Goal: Task Accomplishment & Management: Manage account settings

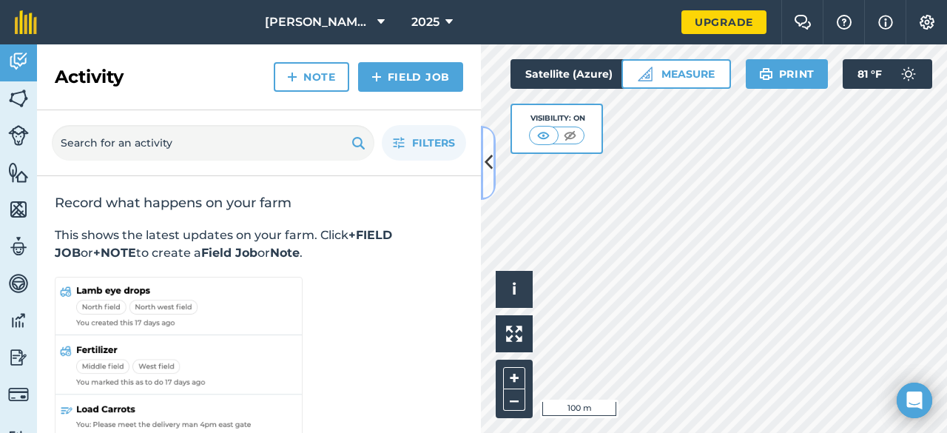
click at [491, 169] on icon at bounding box center [489, 163] width 8 height 26
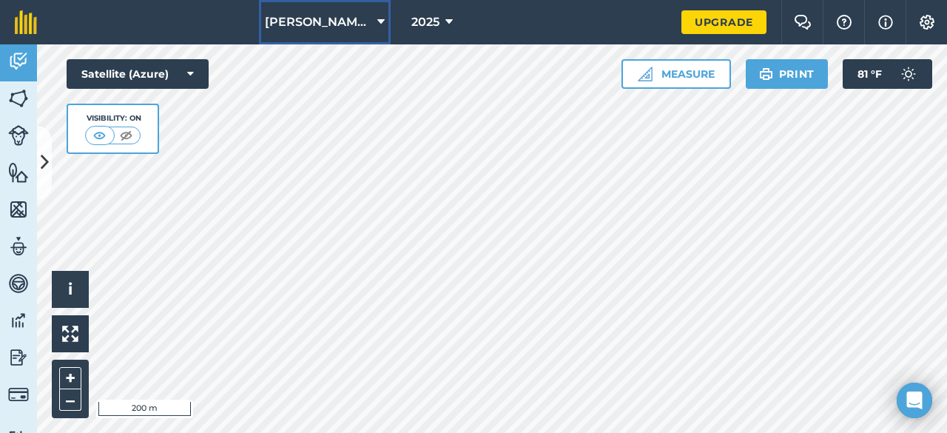
click at [386, 18] on button "[PERSON_NAME] Headquarters" at bounding box center [325, 22] width 132 height 44
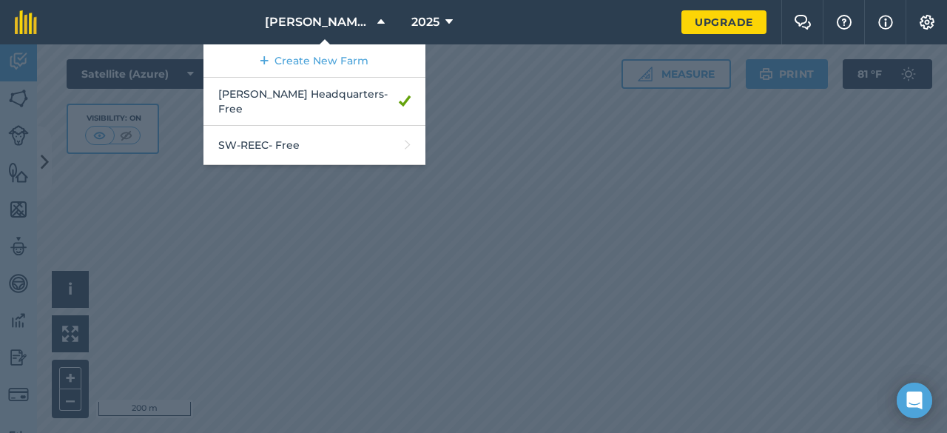
click at [272, 235] on div at bounding box center [473, 238] width 947 height 389
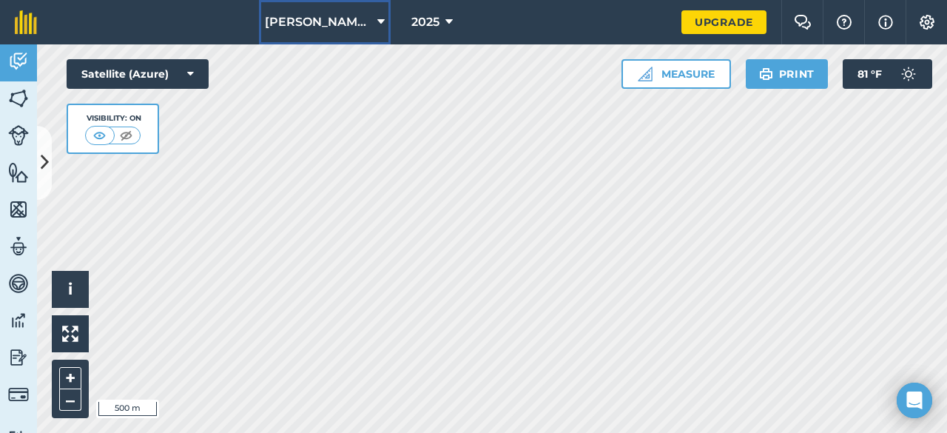
click at [377, 14] on icon at bounding box center [380, 22] width 7 height 18
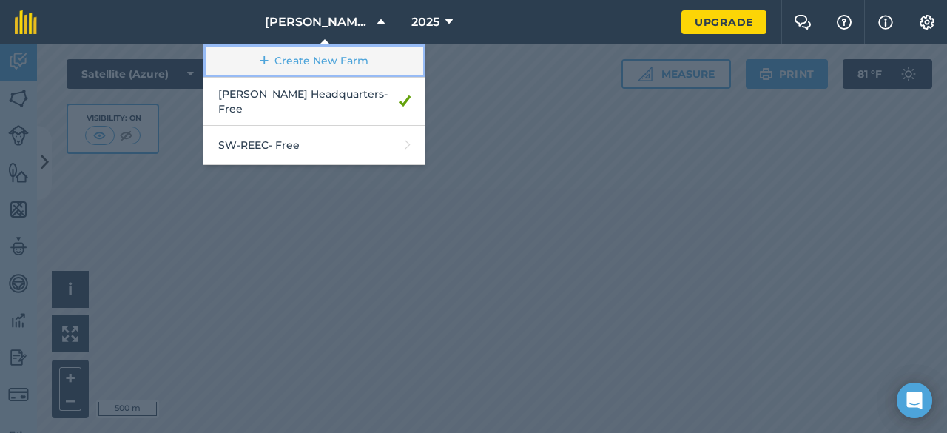
click at [342, 67] on link "Create New Farm" at bounding box center [315, 60] width 222 height 33
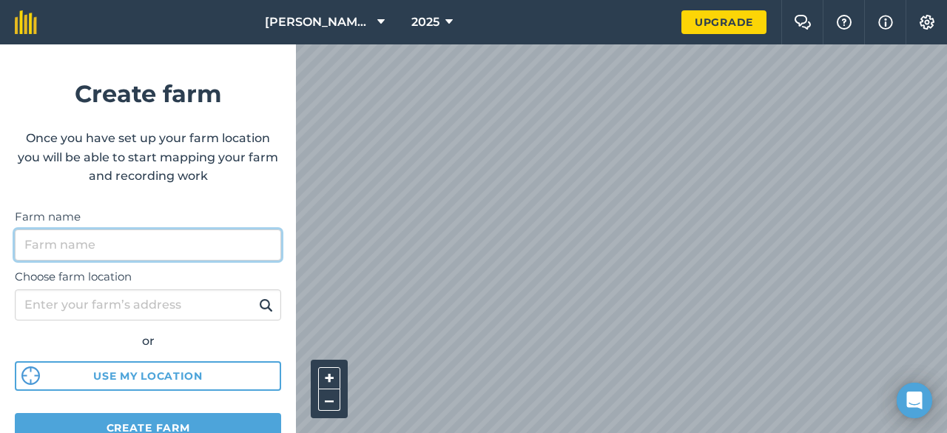
click at [135, 243] on input "Farm name" at bounding box center [148, 244] width 266 height 31
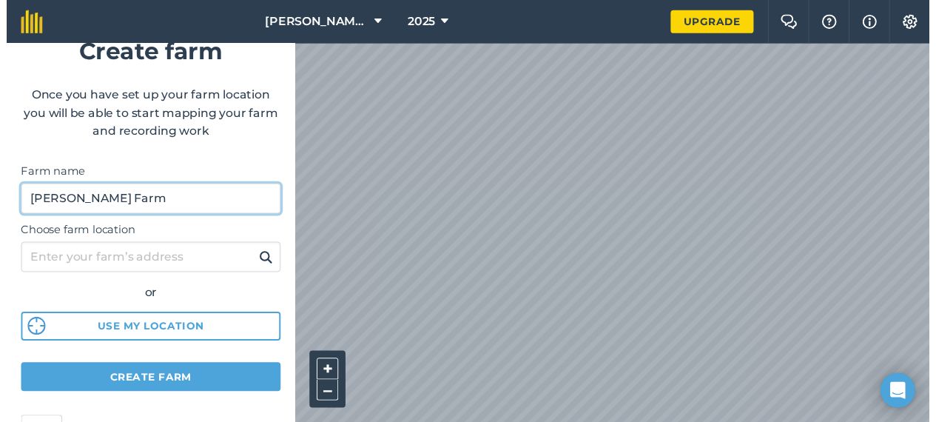
scroll to position [74, 0]
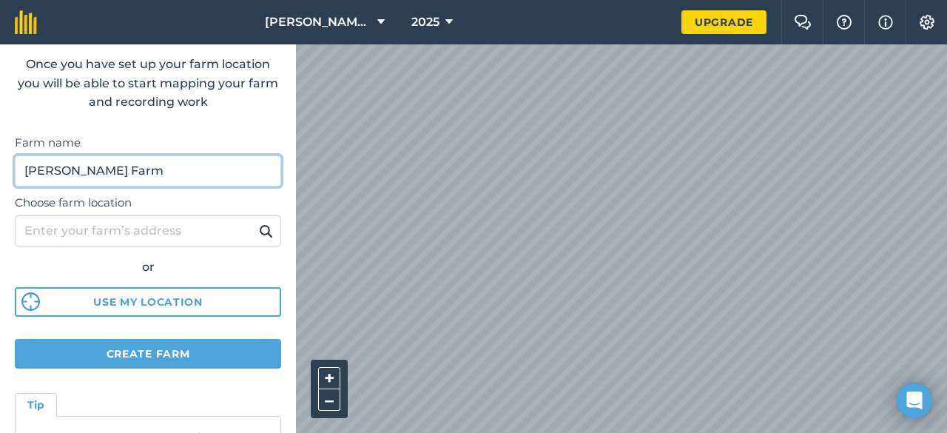
type input "[PERSON_NAME] Farm"
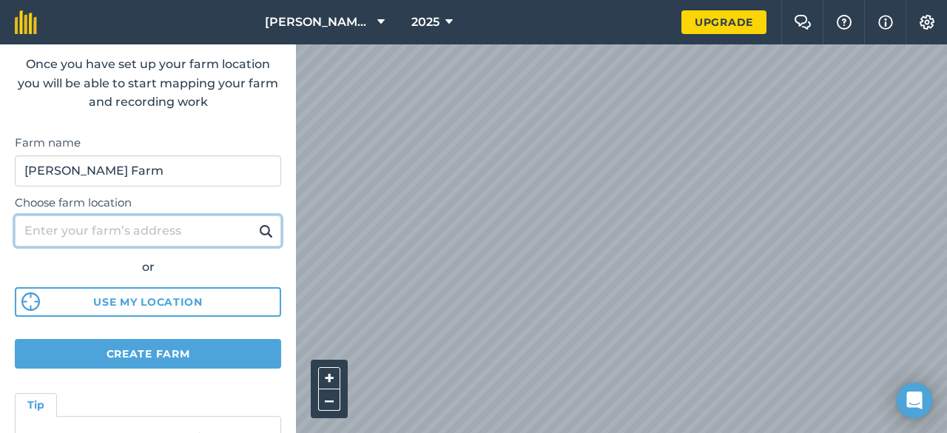
click at [157, 234] on input "Choose farm location" at bounding box center [148, 230] width 266 height 31
type input "farm road 2040, [PERSON_NAME], mo"
click at [255, 221] on button at bounding box center [266, 230] width 23 height 19
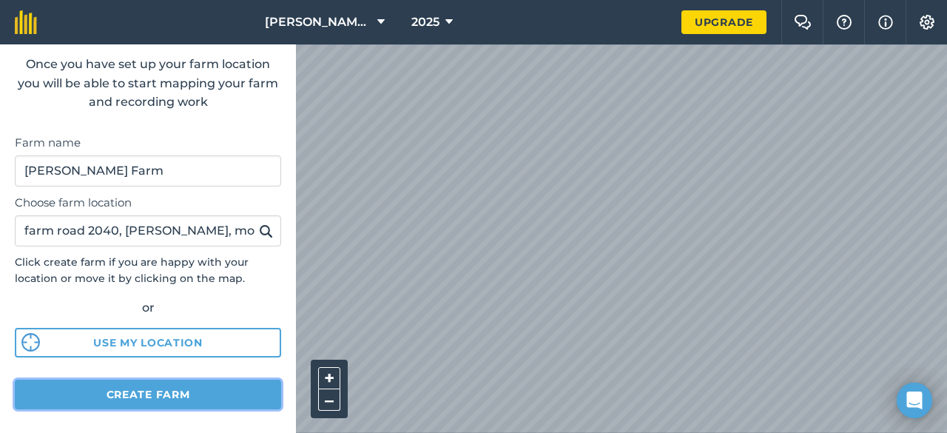
click at [138, 397] on button "Create farm" at bounding box center [148, 395] width 266 height 30
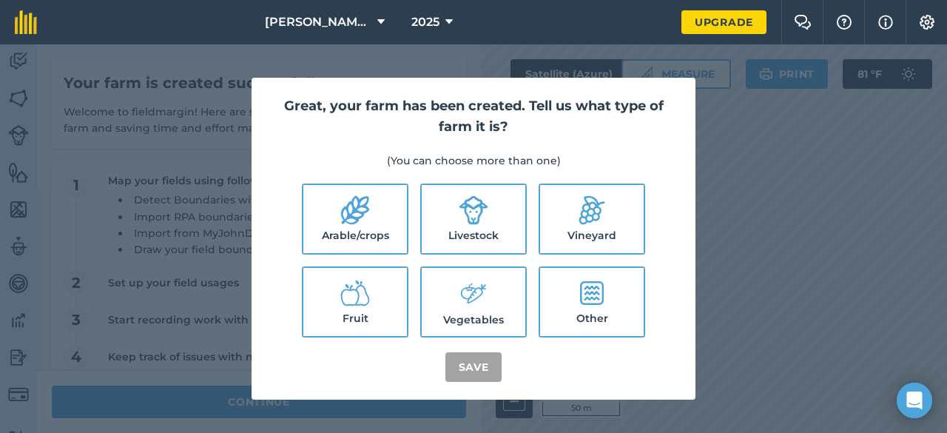
click at [488, 223] on label "Livestock" at bounding box center [474, 219] width 104 height 68
checkbox input "true"
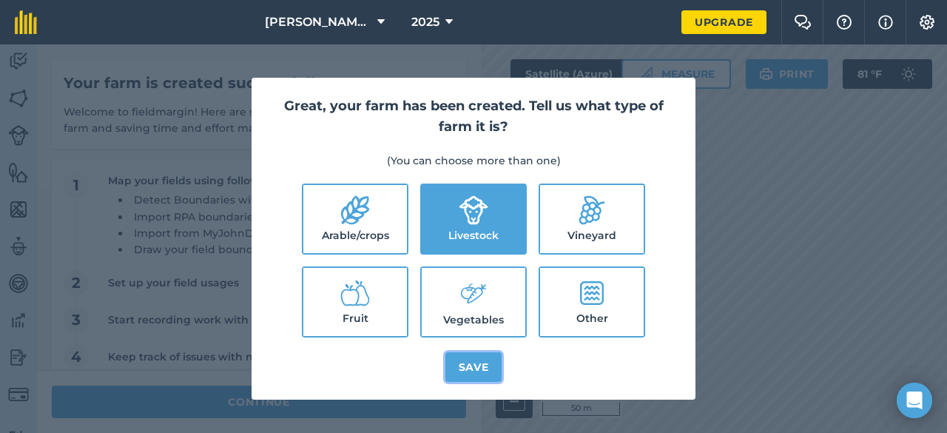
click at [475, 366] on button "Save" at bounding box center [474, 367] width 57 height 30
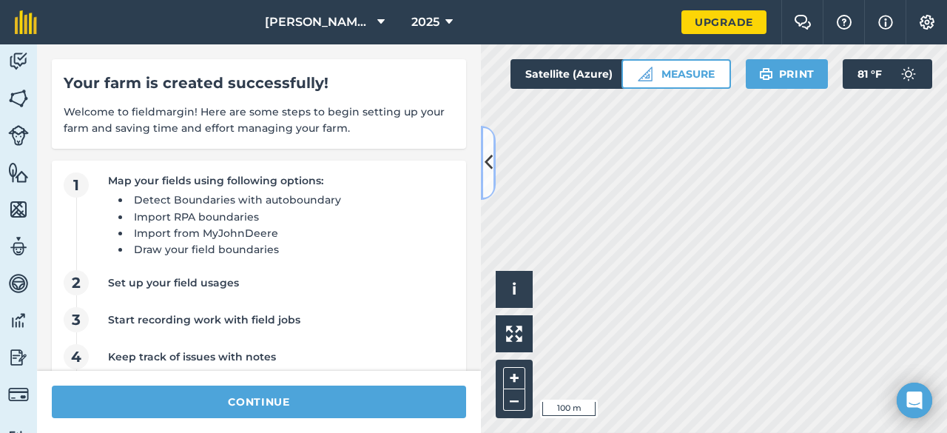
click at [489, 163] on icon at bounding box center [489, 163] width 8 height 26
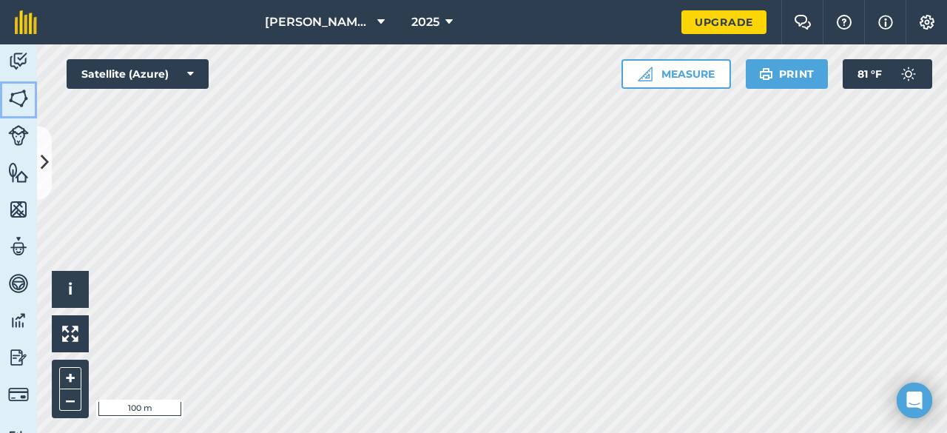
click at [16, 97] on img at bounding box center [18, 98] width 21 height 22
click at [699, 78] on button "Measure" at bounding box center [677, 74] width 110 height 30
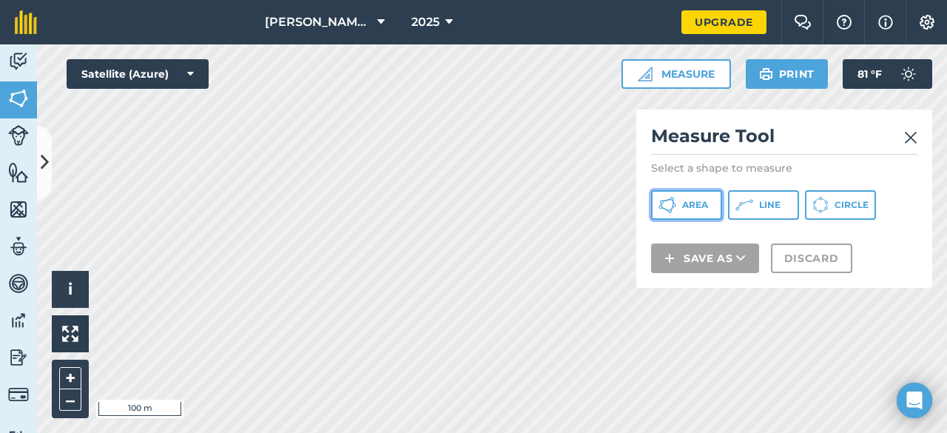
click at [690, 206] on span "Area" at bounding box center [695, 205] width 26 height 12
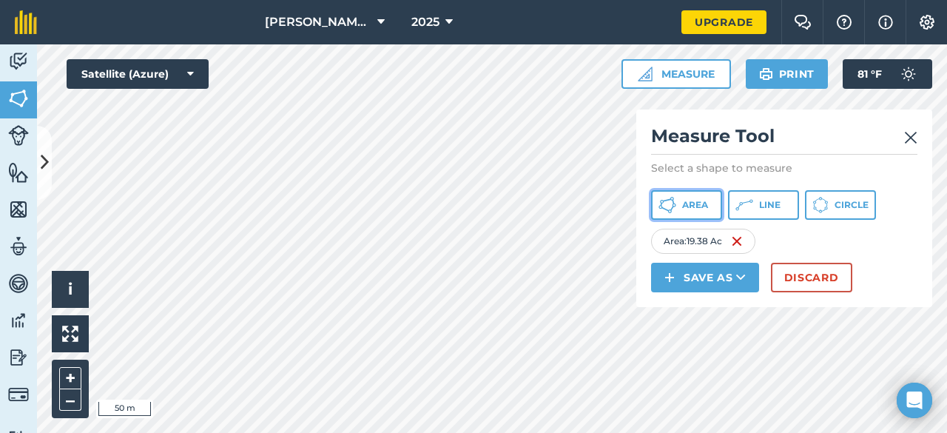
click at [684, 204] on span "Area" at bounding box center [695, 205] width 26 height 12
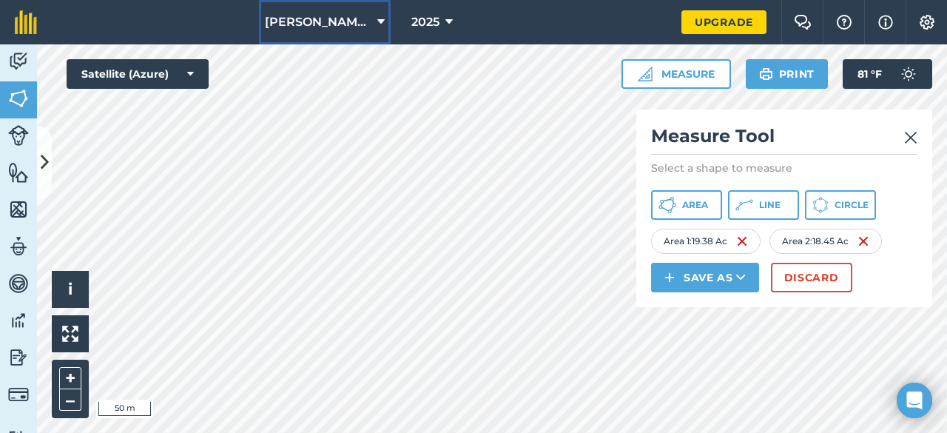
click at [377, 21] on icon at bounding box center [380, 22] width 7 height 18
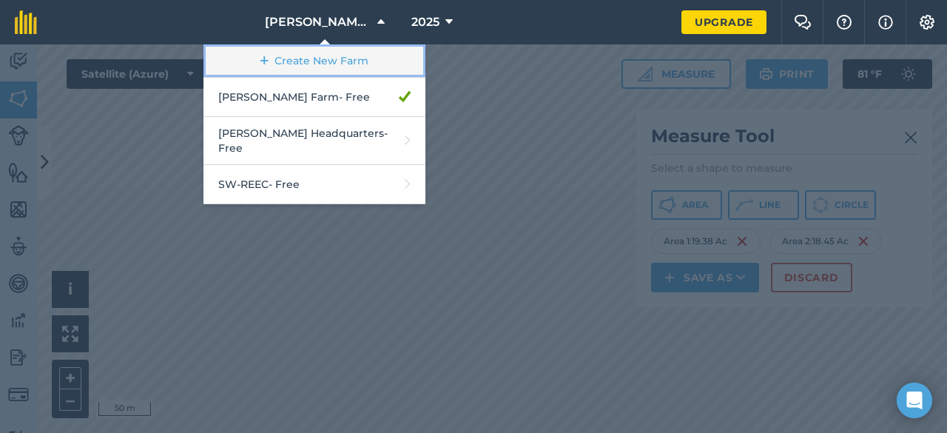
click at [343, 57] on link "Create New Farm" at bounding box center [315, 60] width 222 height 33
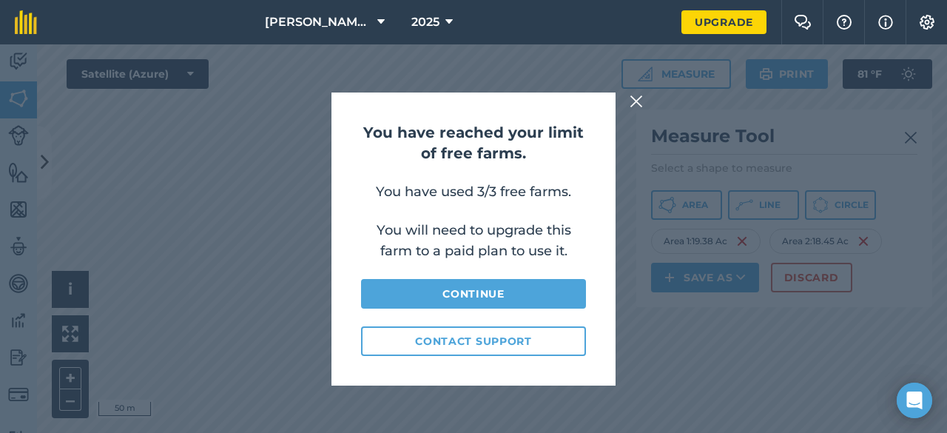
click at [631, 101] on img at bounding box center [636, 102] width 13 height 18
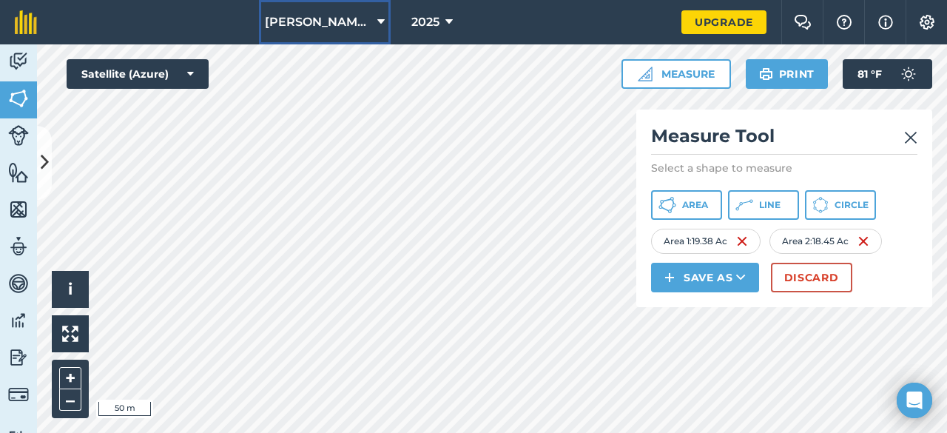
click at [377, 22] on icon at bounding box center [380, 22] width 7 height 18
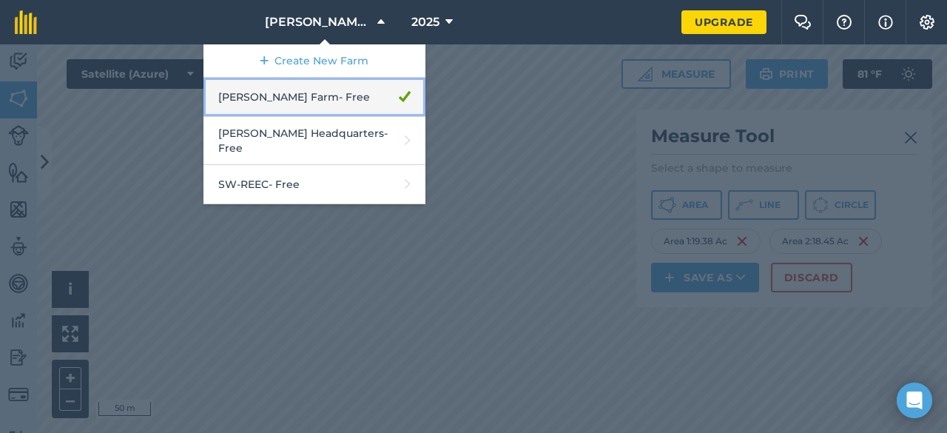
click at [342, 109] on link "Meier Farm - Free" at bounding box center [315, 97] width 222 height 39
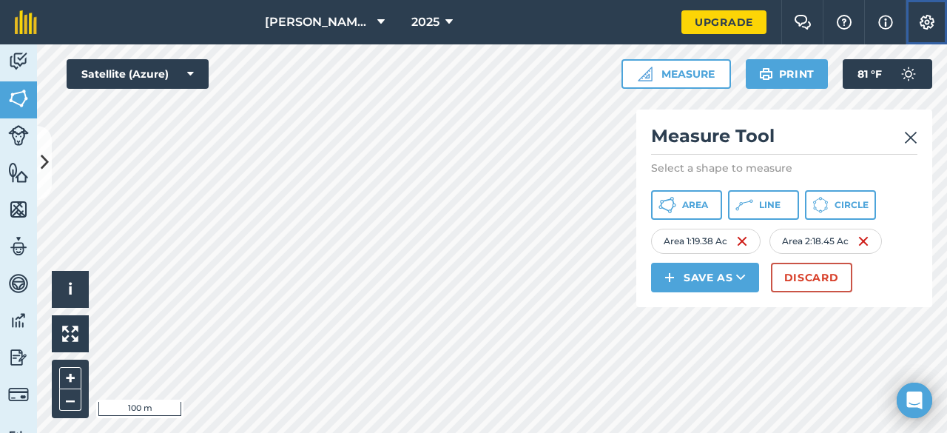
click at [930, 21] on img at bounding box center [927, 22] width 18 height 15
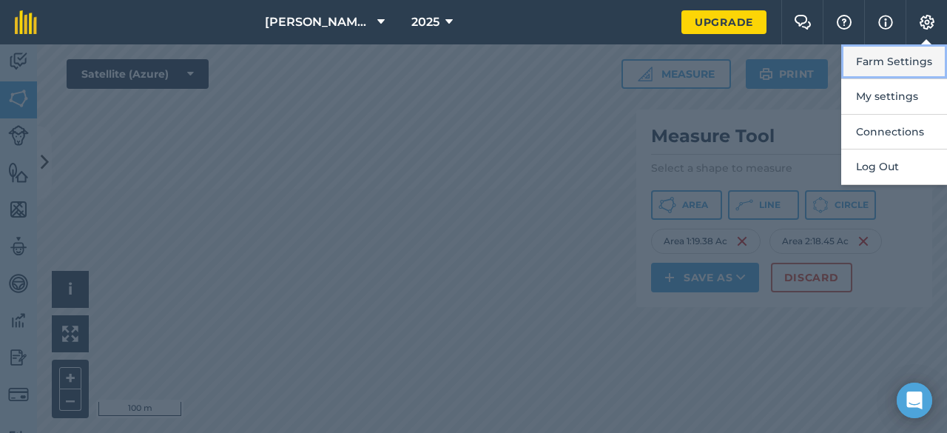
click at [910, 60] on button "Farm Settings" at bounding box center [895, 61] width 106 height 35
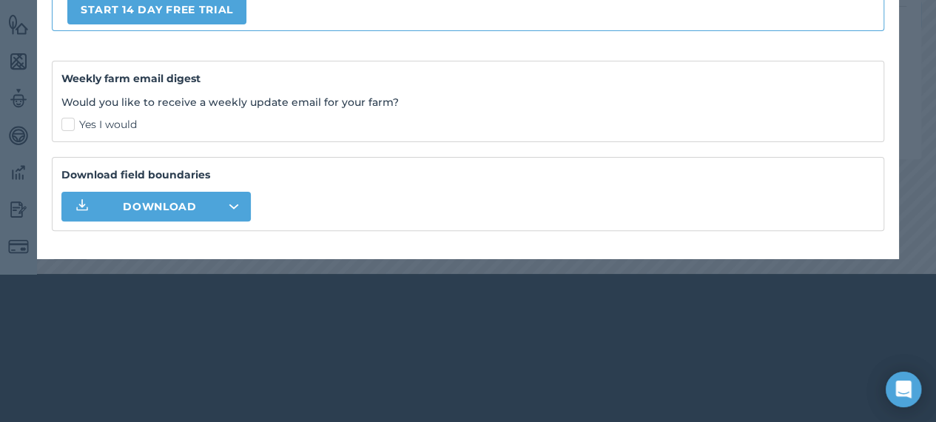
scroll to position [423, 0]
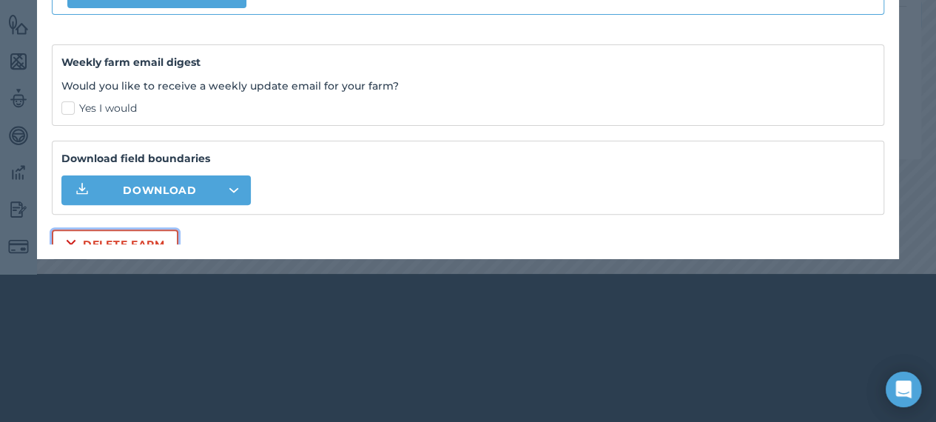
click at [148, 243] on button "Delete farm" at bounding box center [115, 244] width 127 height 30
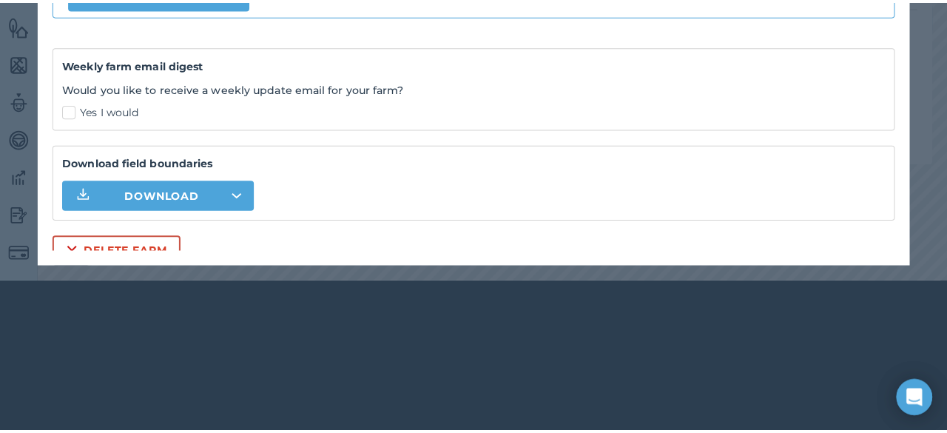
scroll to position [0, 0]
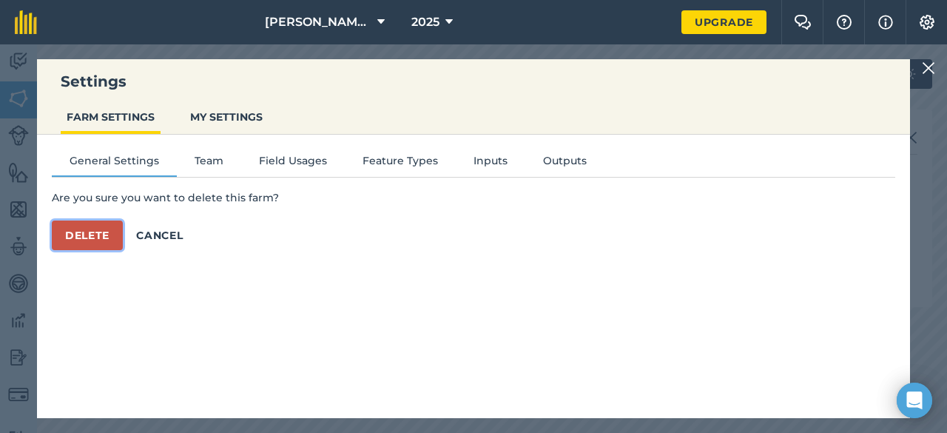
click at [86, 238] on button "Delete" at bounding box center [87, 236] width 71 height 30
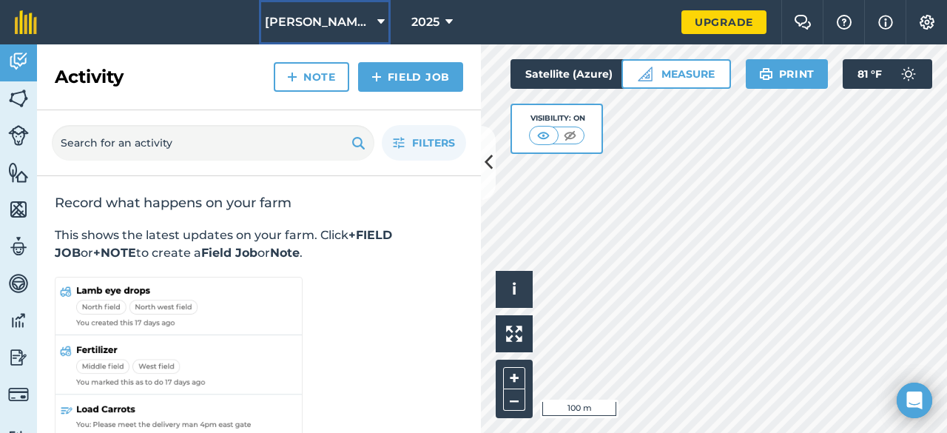
click at [384, 21] on icon at bounding box center [380, 22] width 7 height 18
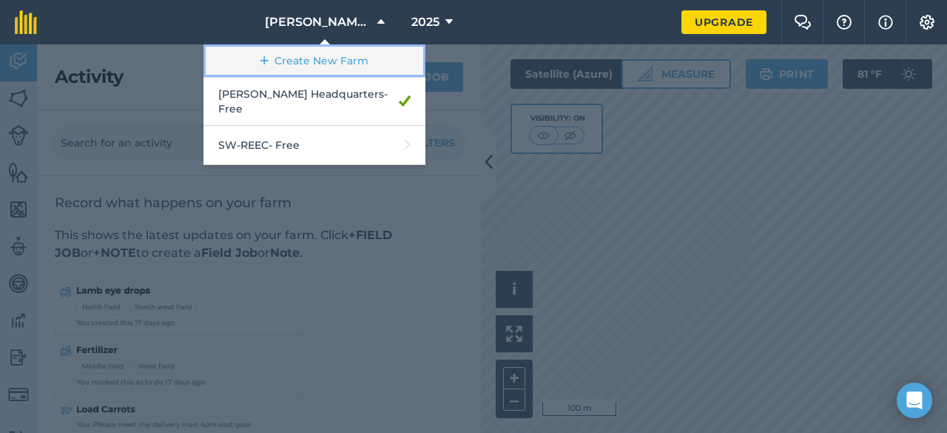
click at [339, 59] on link "Create New Farm" at bounding box center [315, 60] width 222 height 33
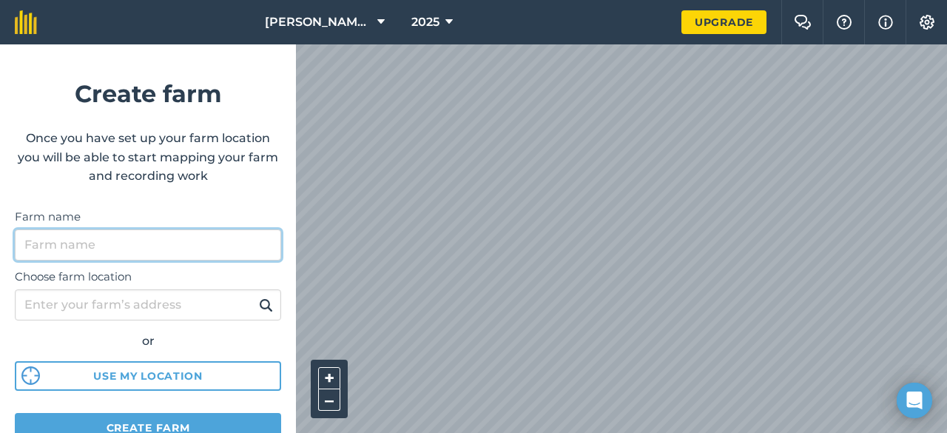
click at [157, 246] on input "Farm name" at bounding box center [148, 244] width 266 height 31
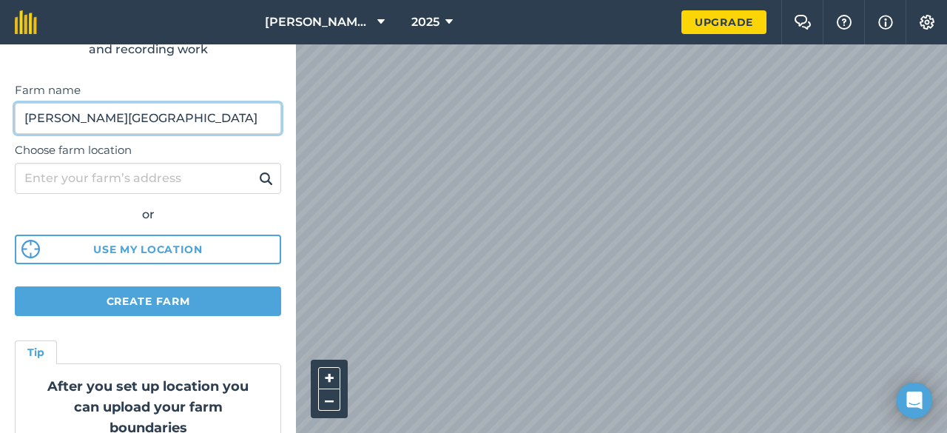
scroll to position [148, 0]
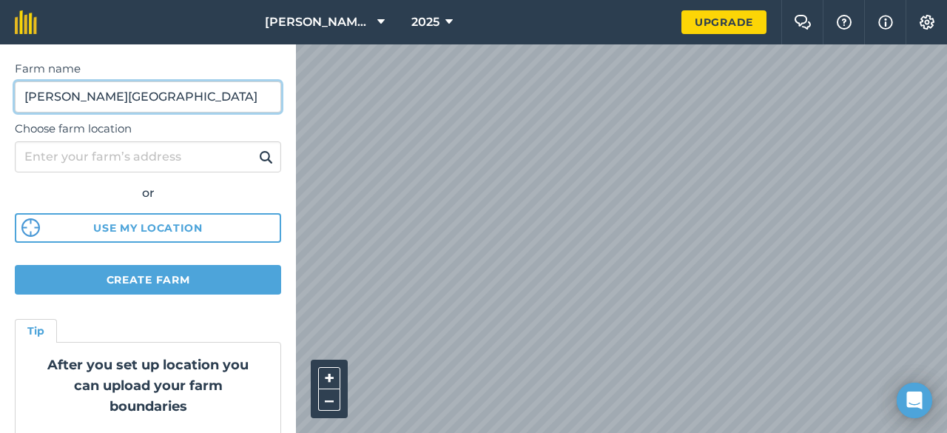
type input "Essary Farm"
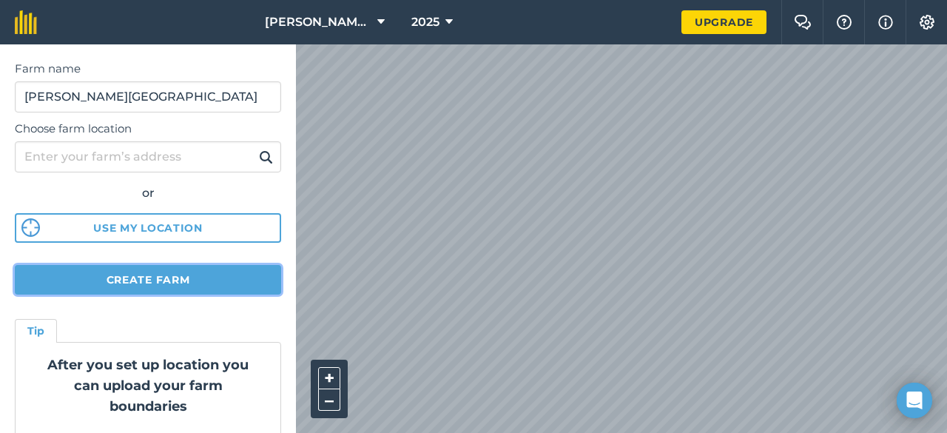
click at [155, 280] on button "Create farm" at bounding box center [148, 280] width 266 height 30
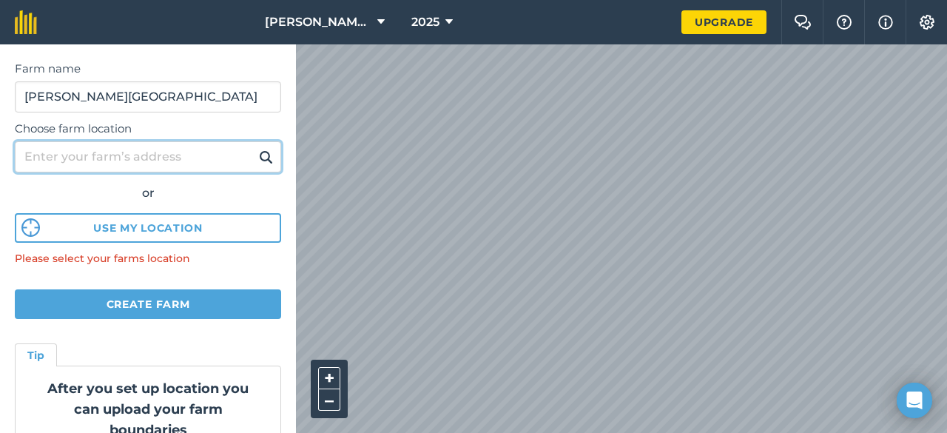
click at [152, 157] on input "Choose farm location" at bounding box center [148, 156] width 266 height 31
click at [255, 147] on button at bounding box center [266, 156] width 23 height 19
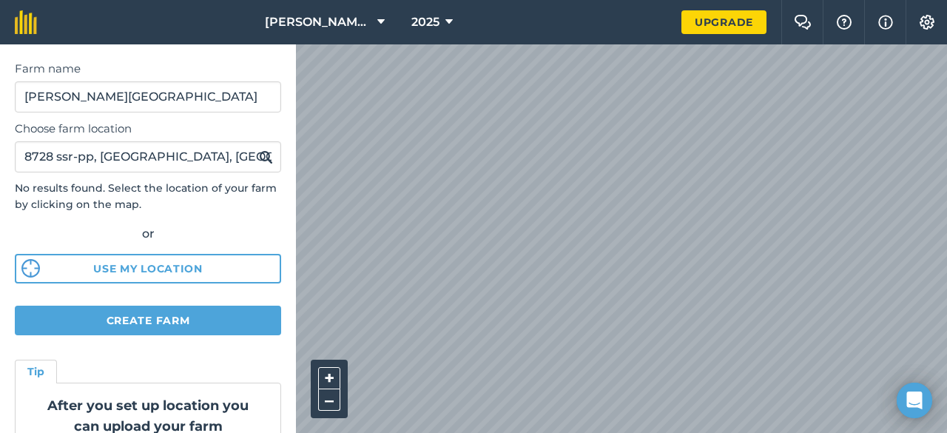
click at [259, 155] on img at bounding box center [266, 157] width 14 height 18
click at [259, 157] on img at bounding box center [266, 157] width 14 height 18
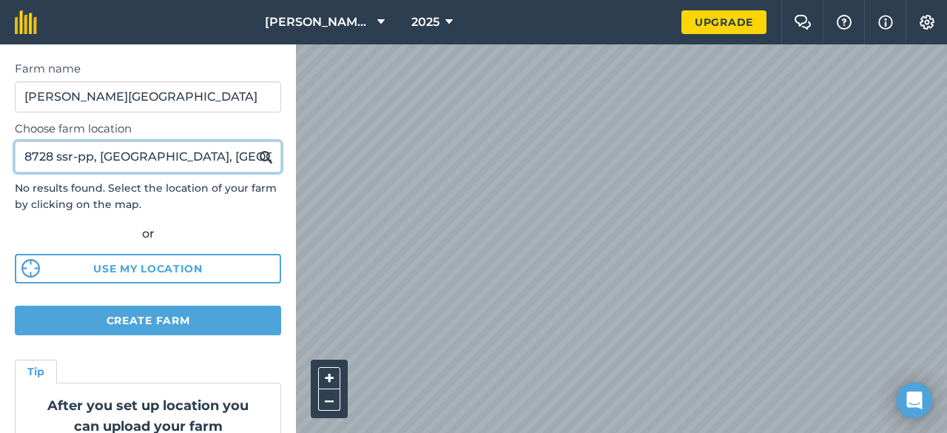
click at [197, 152] on input "8728 ssr-pp, cape fair, mo" at bounding box center [148, 156] width 266 height 31
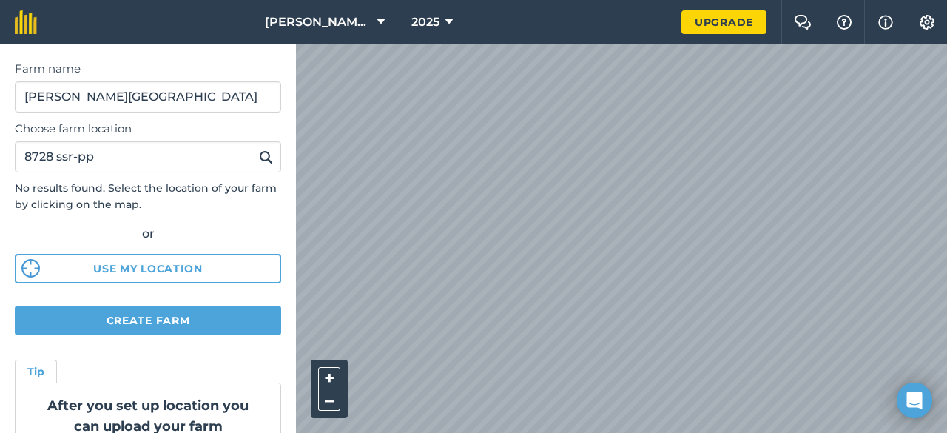
click at [259, 158] on img at bounding box center [266, 157] width 14 height 18
click at [259, 152] on img at bounding box center [266, 157] width 14 height 18
drag, startPoint x: 56, startPoint y: 158, endPoint x: 0, endPoint y: 159, distance: 55.5
click at [0, 159] on form "Create farm Once you have set up your farm location you will be able to start m…" at bounding box center [148, 238] width 296 height 389
click at [259, 155] on img at bounding box center [266, 157] width 14 height 18
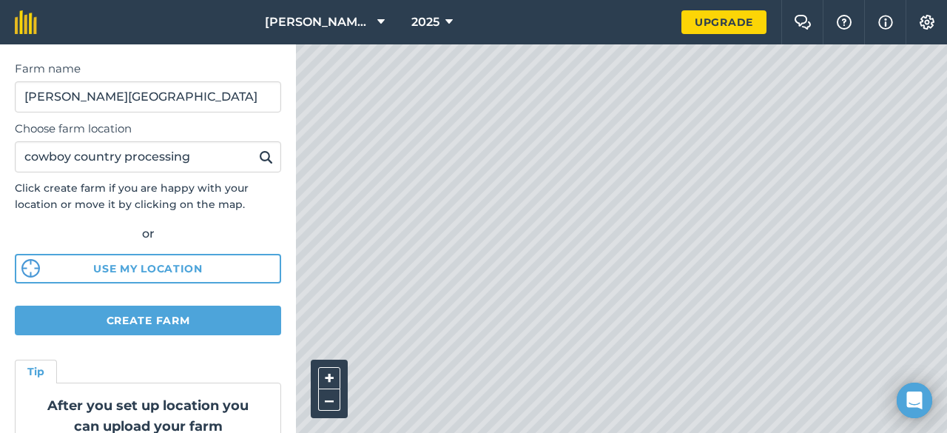
click at [414, 0] on html "O'Neal Headquarters 2025 Upgrade Farm Chat Help Info Settings Create farm Once …" at bounding box center [473, 216] width 947 height 433
click at [259, 155] on img at bounding box center [266, 157] width 14 height 18
click at [218, 158] on input "cowboy country processing" at bounding box center [148, 156] width 266 height 31
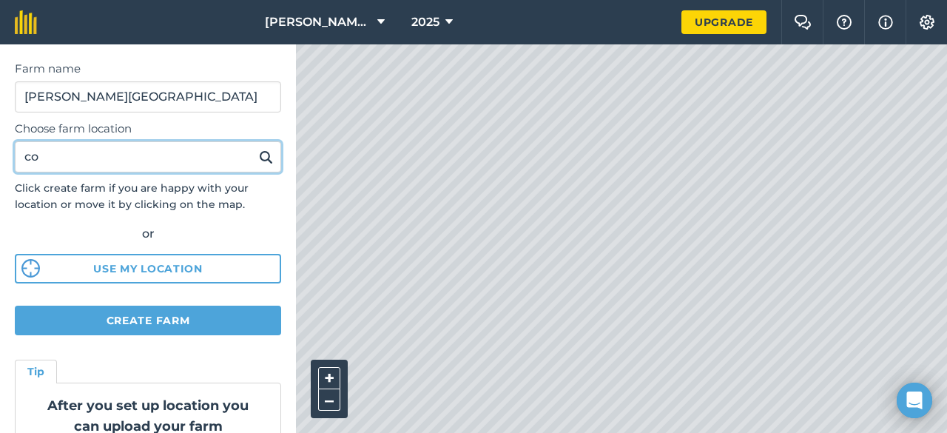
type input "c"
click at [255, 147] on button at bounding box center [266, 156] width 23 height 19
drag, startPoint x: 76, startPoint y: 156, endPoint x: 0, endPoint y: 158, distance: 76.2
click at [0, 158] on form "Create farm Once you have set up your farm location you will be able to start m…" at bounding box center [148, 238] width 296 height 389
click at [255, 147] on button at bounding box center [266, 156] width 23 height 19
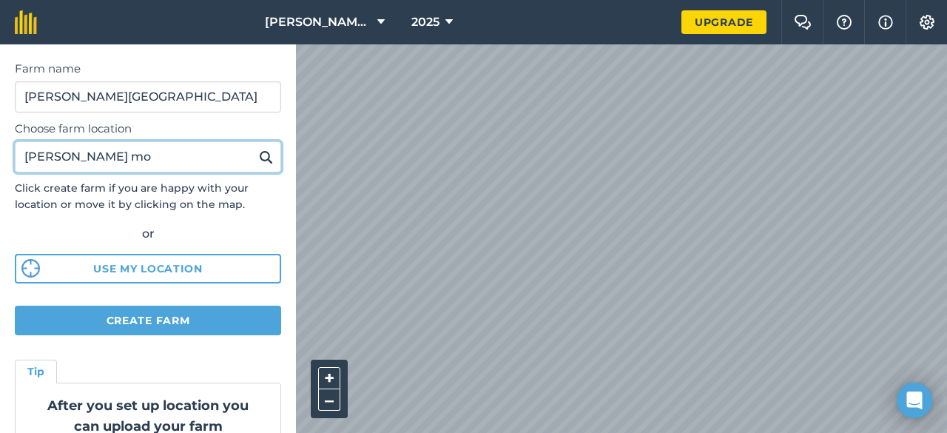
drag, startPoint x: 64, startPoint y: 155, endPoint x: 0, endPoint y: 157, distance: 63.7
click at [0, 157] on form "Create farm Once you have set up your farm location you will be able to start m…" at bounding box center [148, 238] width 296 height 389
click at [255, 147] on button at bounding box center [266, 156] width 23 height 19
drag, startPoint x: 126, startPoint y: 156, endPoint x: 0, endPoint y: 158, distance: 125.8
click at [3, 157] on form "Create farm Once you have set up your farm location you will be able to start m…" at bounding box center [148, 238] width 296 height 389
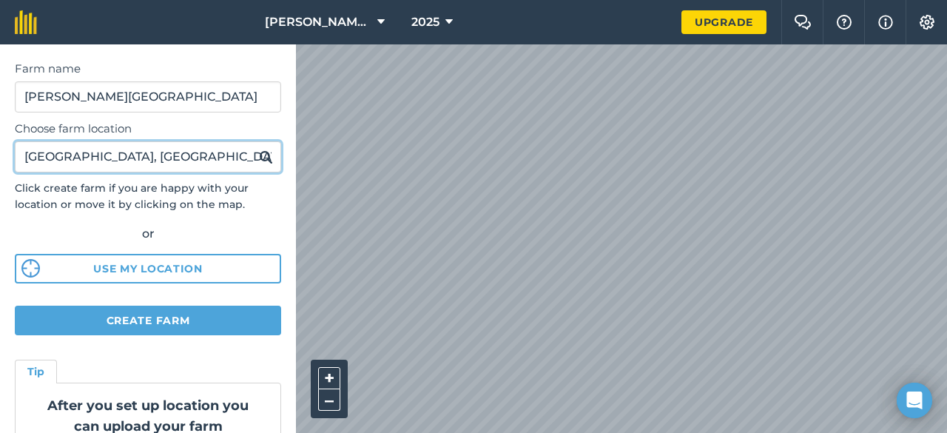
type input "dry hollow road, cape fair, mo"
click at [255, 147] on button at bounding box center [266, 156] width 23 height 19
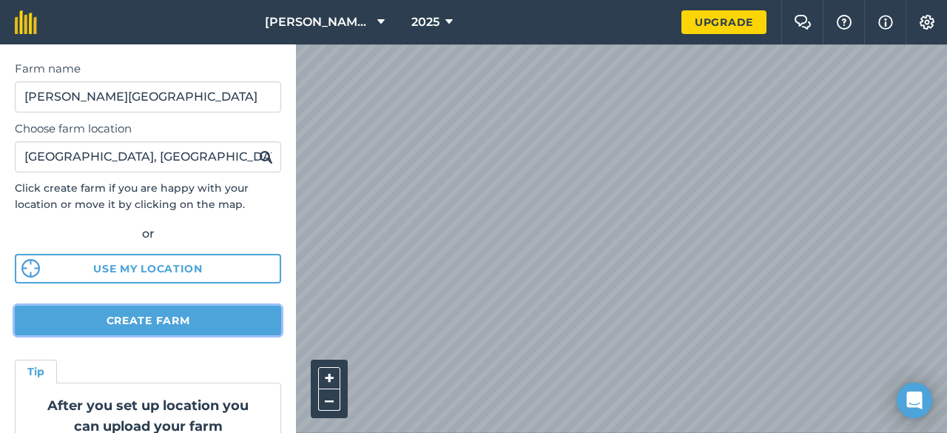
click at [159, 318] on button "Create farm" at bounding box center [148, 321] width 266 height 30
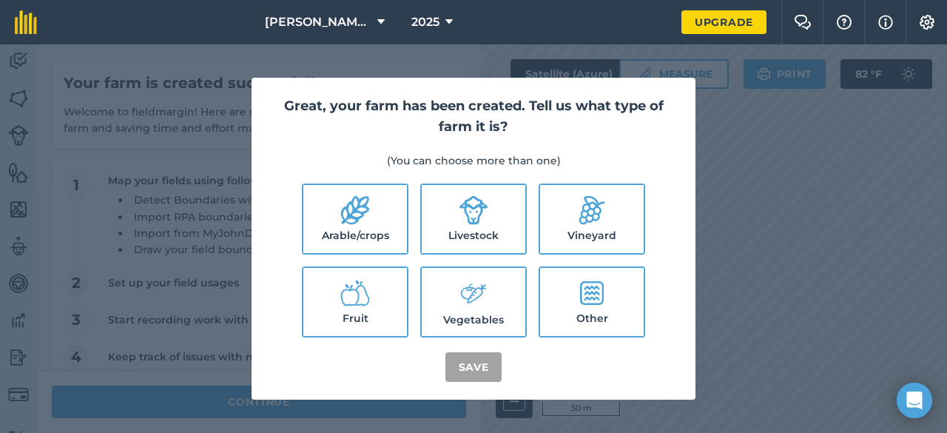
click at [478, 209] on icon at bounding box center [474, 210] width 30 height 30
checkbox input "true"
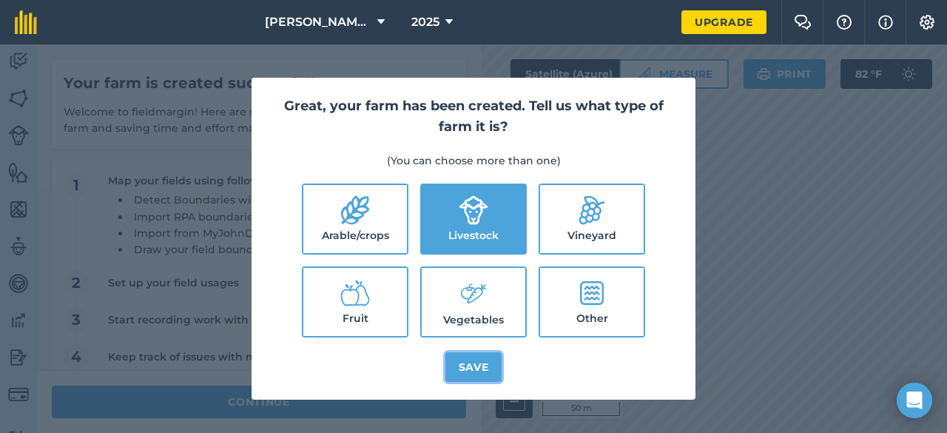
click at [475, 366] on button "Save" at bounding box center [474, 367] width 57 height 30
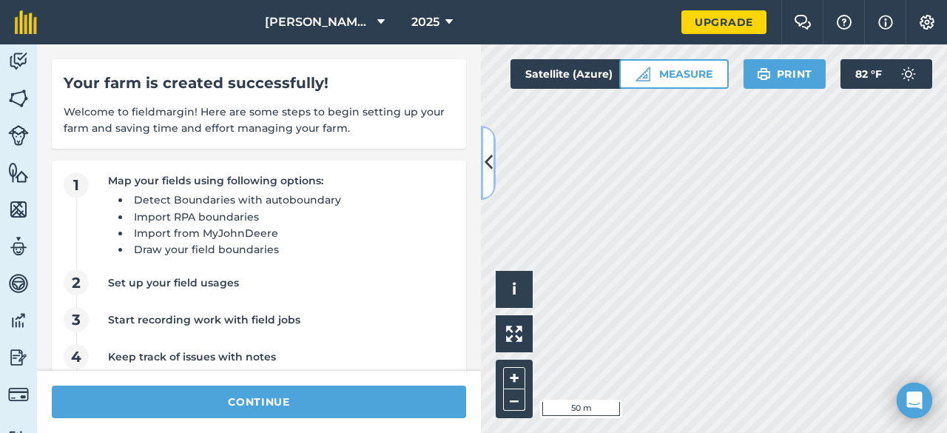
click at [493, 164] on button at bounding box center [488, 163] width 15 height 74
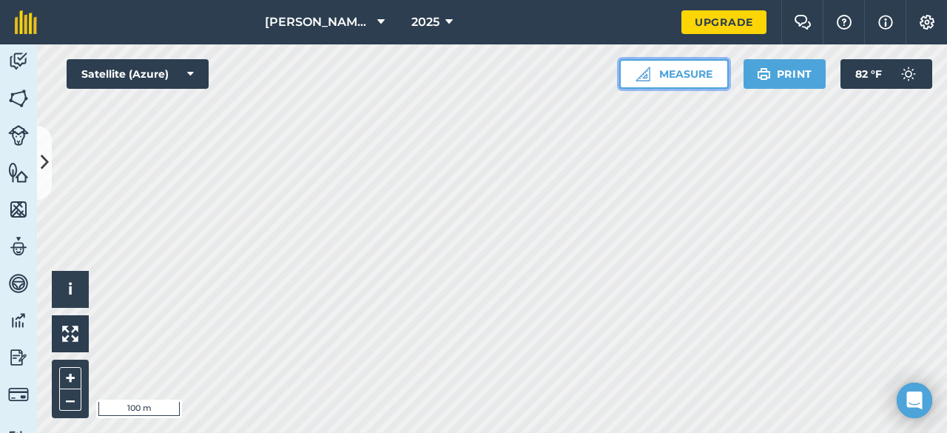
click at [713, 76] on button "Measure" at bounding box center [674, 74] width 110 height 30
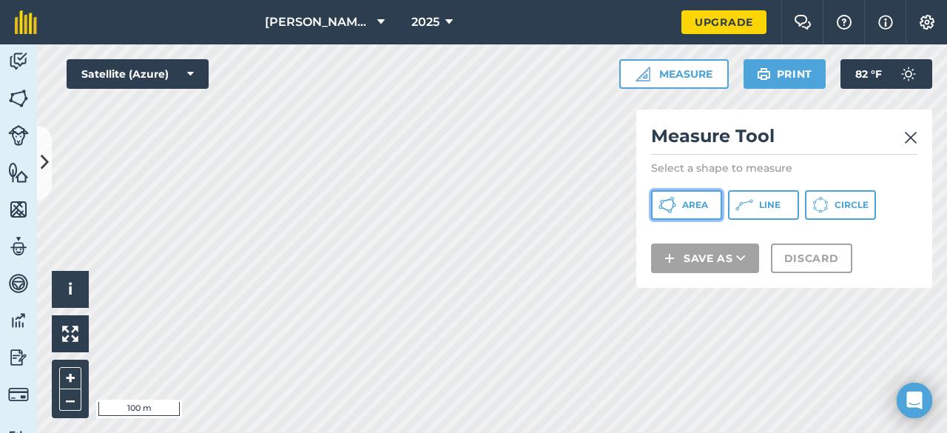
click at [702, 198] on button "Area" at bounding box center [686, 205] width 71 height 30
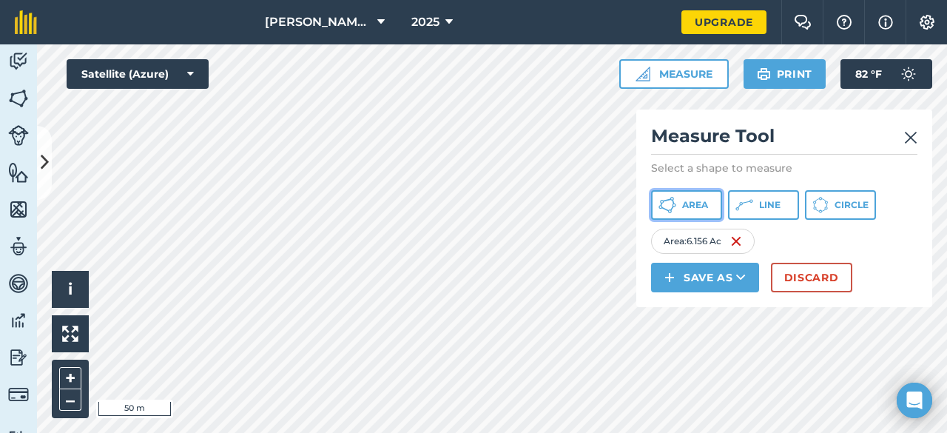
click at [691, 206] on span "Area" at bounding box center [695, 205] width 26 height 12
click at [698, 203] on span "Area" at bounding box center [695, 205] width 26 height 12
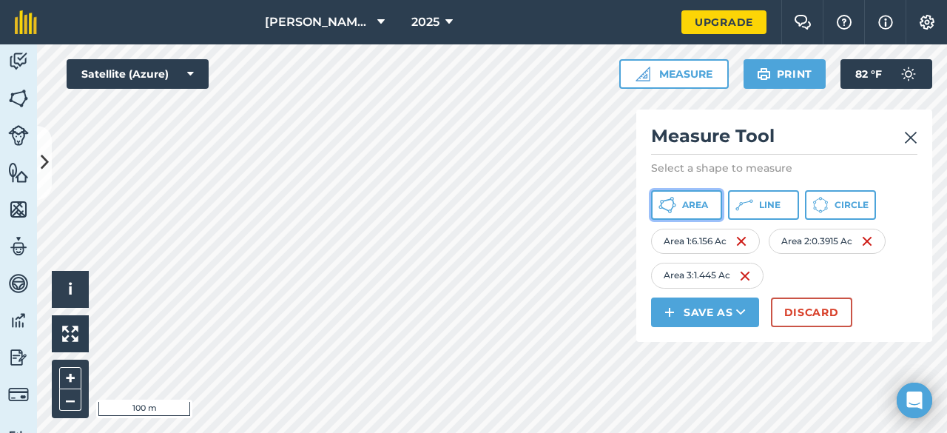
click at [693, 204] on span "Area" at bounding box center [695, 205] width 26 height 12
click at [695, 206] on span "Area" at bounding box center [695, 205] width 26 height 12
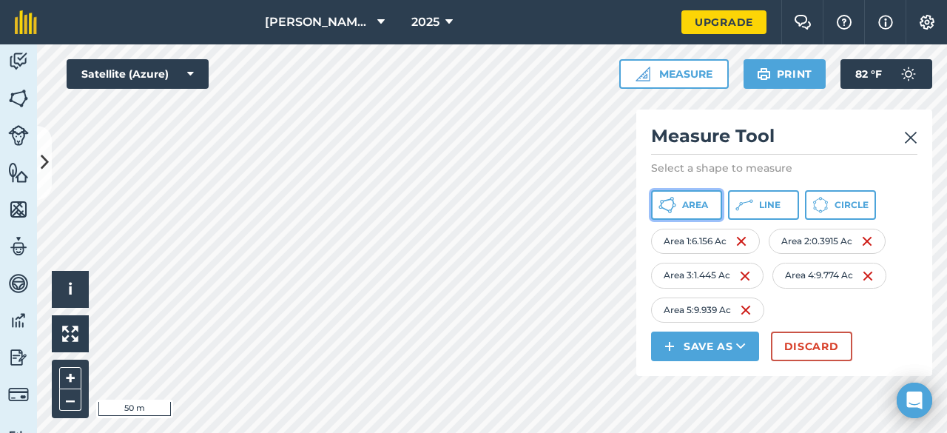
click at [688, 201] on span "Area" at bounding box center [695, 205] width 26 height 12
click at [702, 206] on span "Area" at bounding box center [695, 205] width 26 height 12
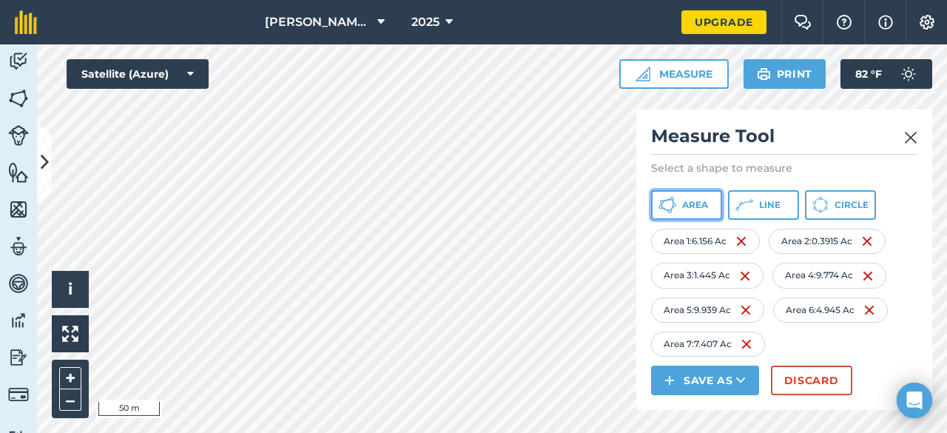
click at [690, 206] on span "Area" at bounding box center [695, 205] width 26 height 12
click at [684, 207] on span "Area" at bounding box center [695, 205] width 26 height 12
